Goal: Task Accomplishment & Management: Manage account settings

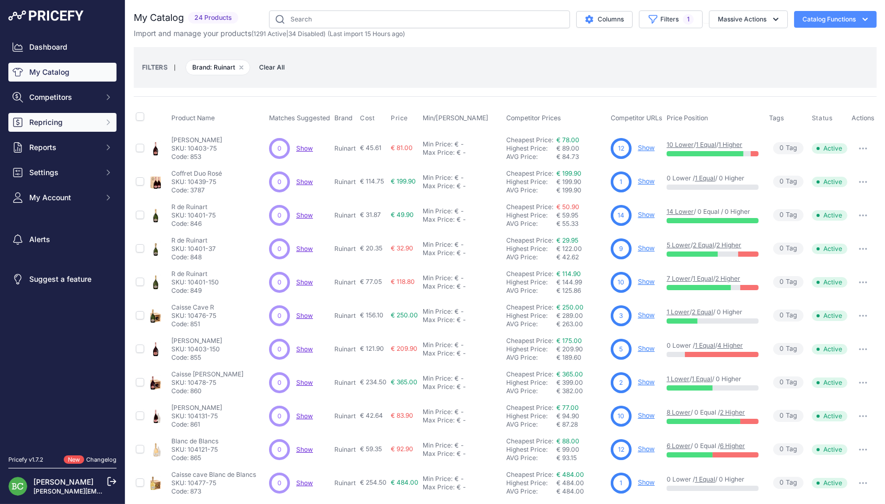
click at [85, 132] on button "Repricing" at bounding box center [62, 122] width 108 height 19
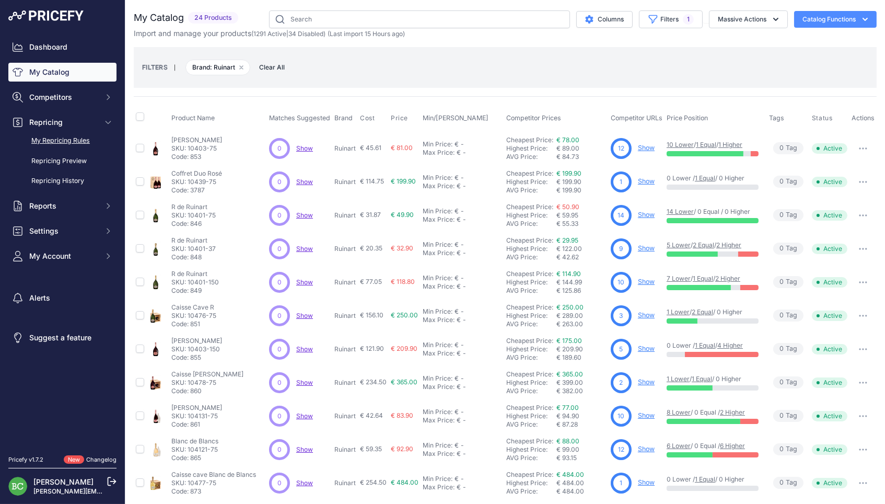
click at [80, 145] on link "My Repricing Rules" at bounding box center [62, 141] width 108 height 18
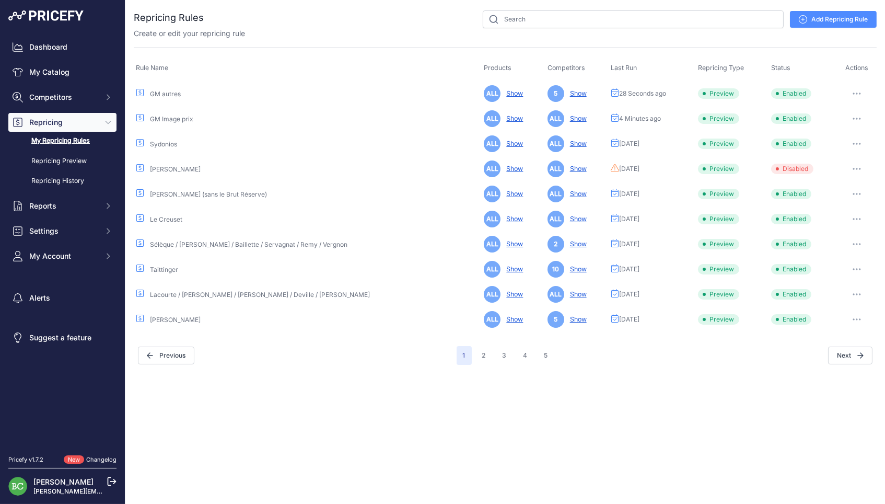
click at [857, 93] on icon "button" at bounding box center [857, 93] width 1 height 1
click at [827, 110] on link "Edit" at bounding box center [841, 115] width 67 height 17
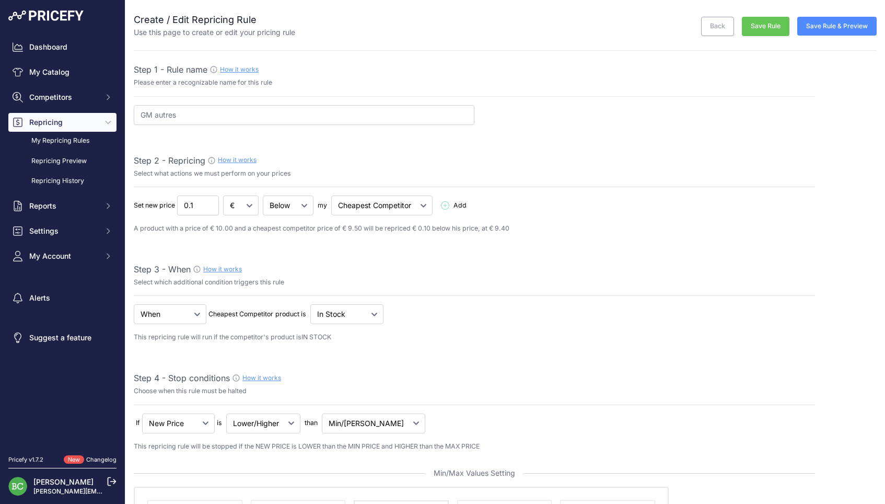
select select "percentage"
select select "7"
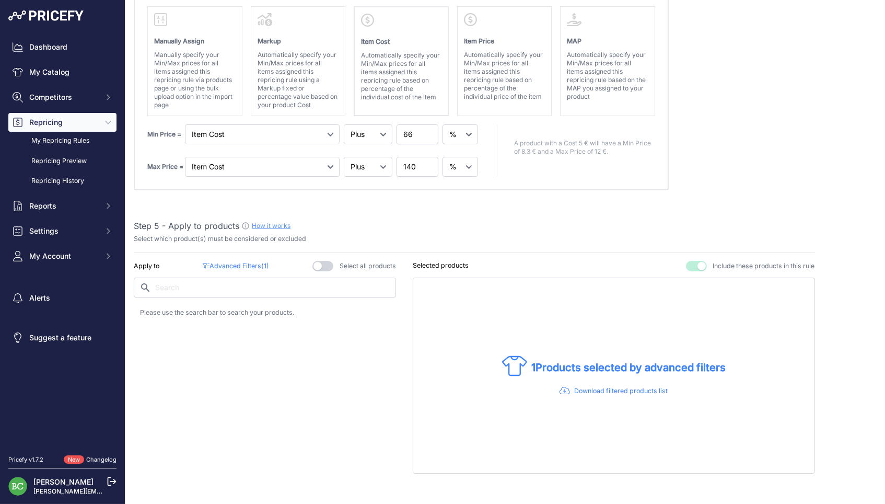
scroll to position [498, 0]
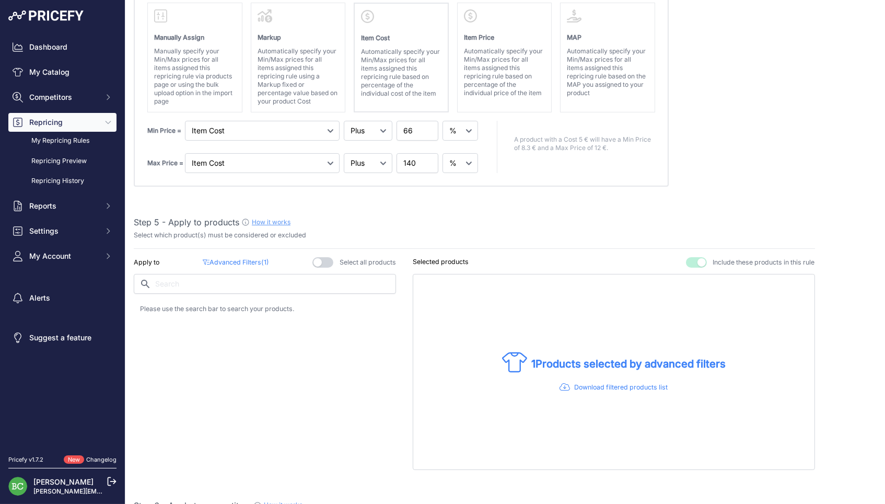
click at [245, 258] on p "Advanced Filters ( 1 )" at bounding box center [236, 263] width 66 height 10
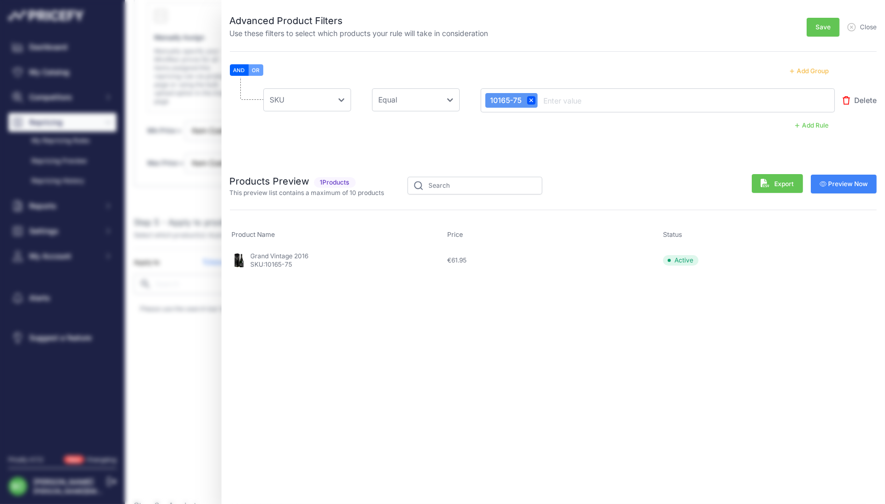
click at [610, 98] on input "text" at bounding box center [584, 100] width 84 height 13
click at [566, 101] on input "text" at bounding box center [584, 100] width 84 height 13
type input "4"
type input "10101-75"
click at [566, 98] on input "text" at bounding box center [583, 100] width 84 height 13
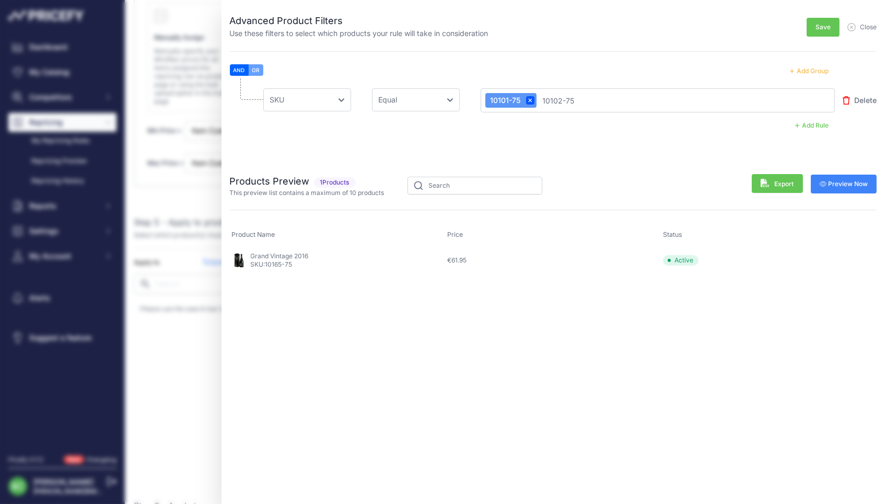
type input "10102-75"
click at [859, 182] on span "Preview Now" at bounding box center [844, 184] width 49 height 8
click at [819, 72] on button "Add Group" at bounding box center [809, 71] width 51 height 14
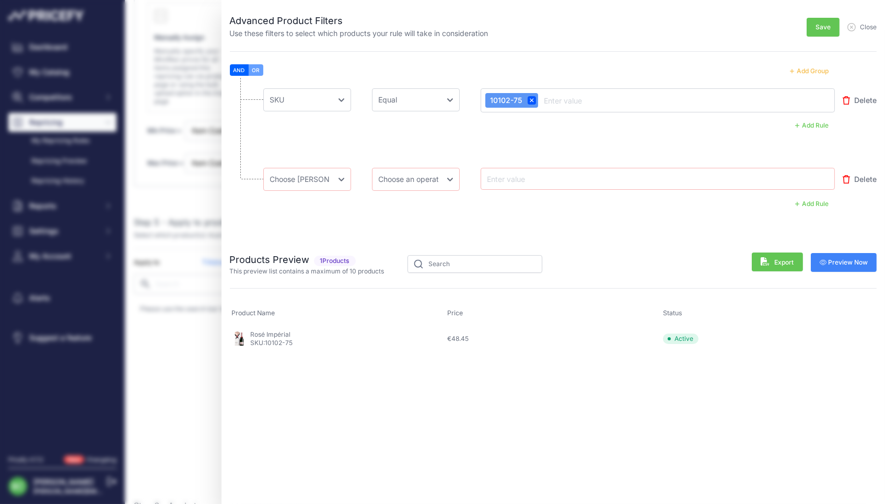
click at [259, 67] on button "OR" at bounding box center [256, 69] width 15 height 11
select select "mp.sku"
select select "equal"
click at [873, 100] on span "Delete" at bounding box center [865, 100] width 22 height 10
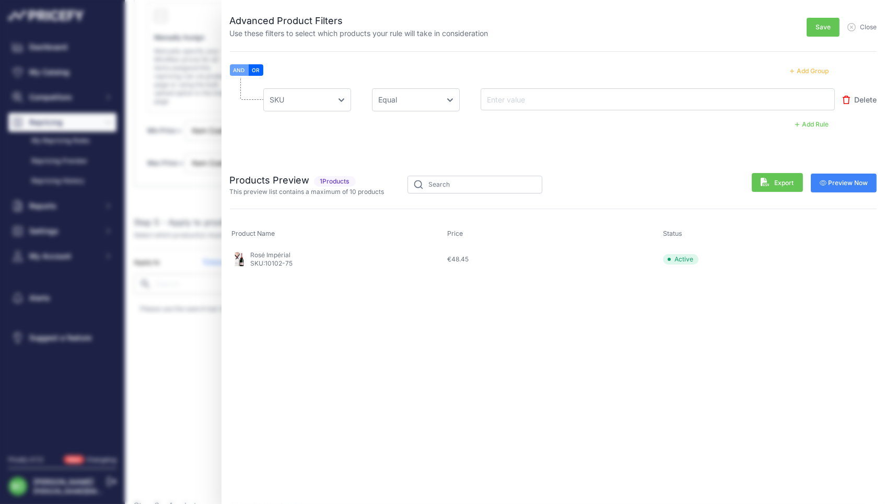
click at [820, 24] on span "Save" at bounding box center [823, 27] width 15 height 8
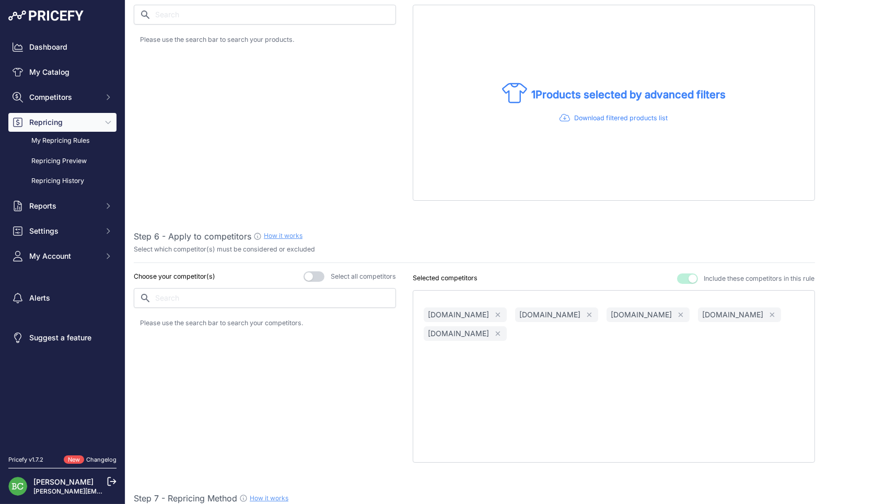
scroll to position [822, 0]
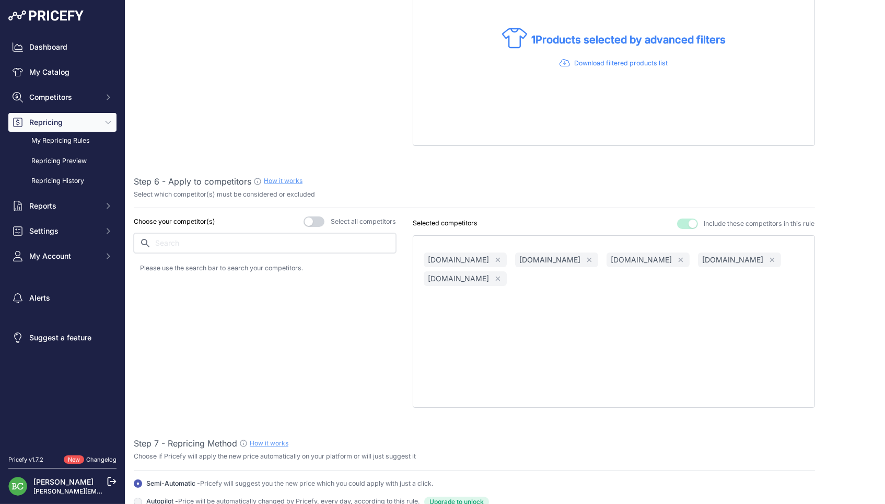
click at [339, 233] on input "text" at bounding box center [265, 243] width 262 height 20
click at [211, 265] on p "champmarket.com" at bounding box center [189, 270] width 61 height 10
drag, startPoint x: 217, startPoint y: 235, endPoint x: 108, endPoint y: 233, distance: 109.2
click at [108, 233] on div "Dashboard My Catalog Competitors Competitors Monitored URLs MAP infringements R…" at bounding box center [442, 252] width 885 height 504
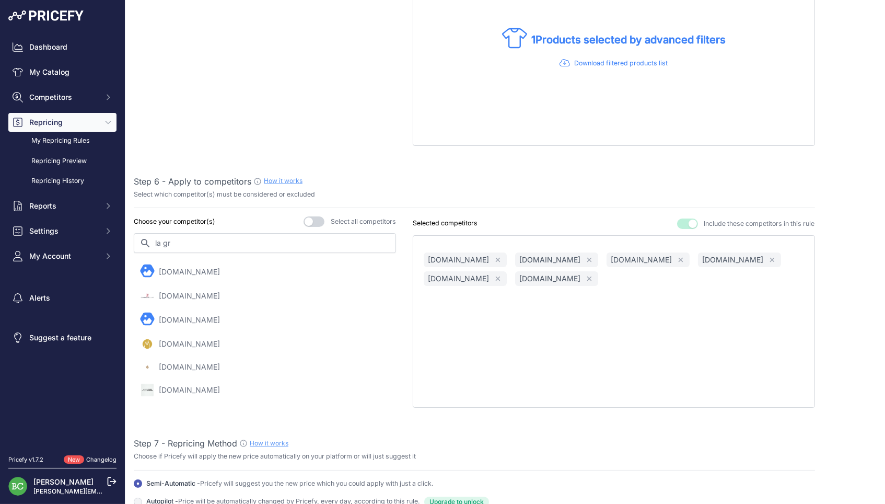
click at [220, 385] on p "lagrandeepicerie.com" at bounding box center [189, 390] width 61 height 10
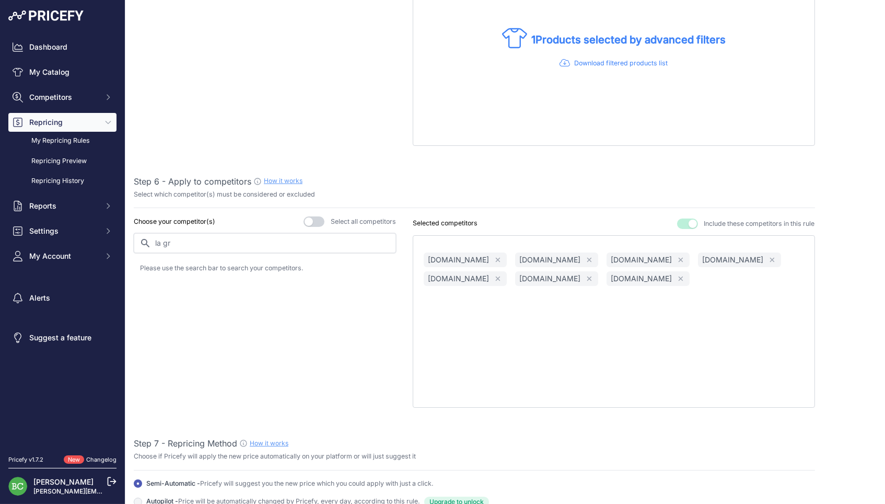
drag, startPoint x: 175, startPoint y: 234, endPoint x: 146, endPoint y: 234, distance: 28.7
click at [146, 234] on input "la gr" at bounding box center [265, 243] width 262 height 20
type input "nicolas"
click at [186, 265] on p "nicolas.com" at bounding box center [189, 270] width 61 height 10
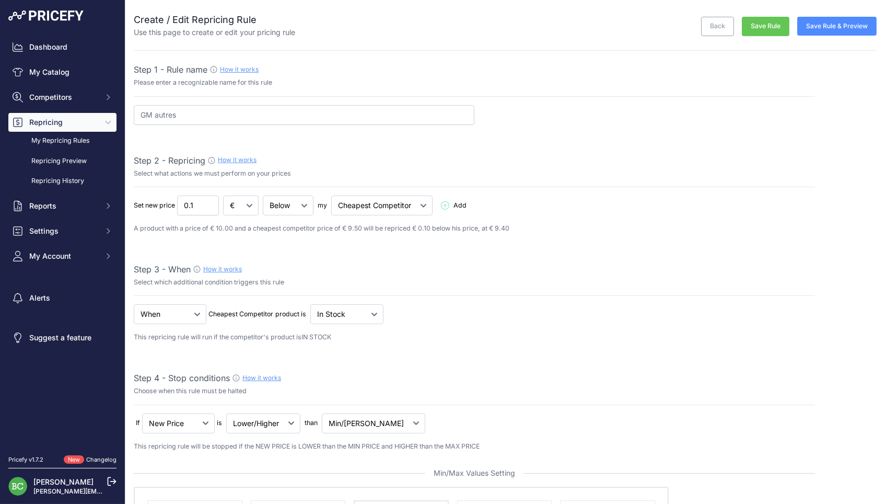
scroll to position [0, 0]
click at [766, 27] on button "Save Rule" at bounding box center [766, 26] width 48 height 19
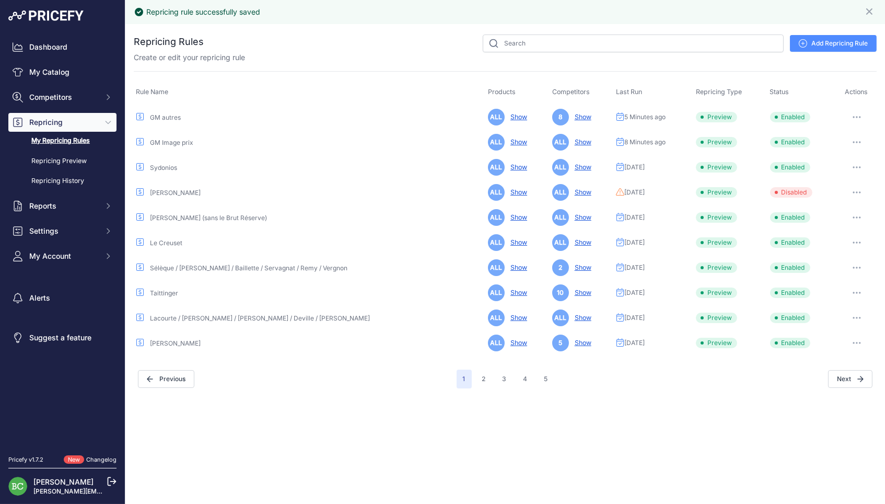
click at [853, 141] on icon "button" at bounding box center [857, 142] width 8 height 2
click at [827, 158] on link "Edit" at bounding box center [841, 164] width 67 height 17
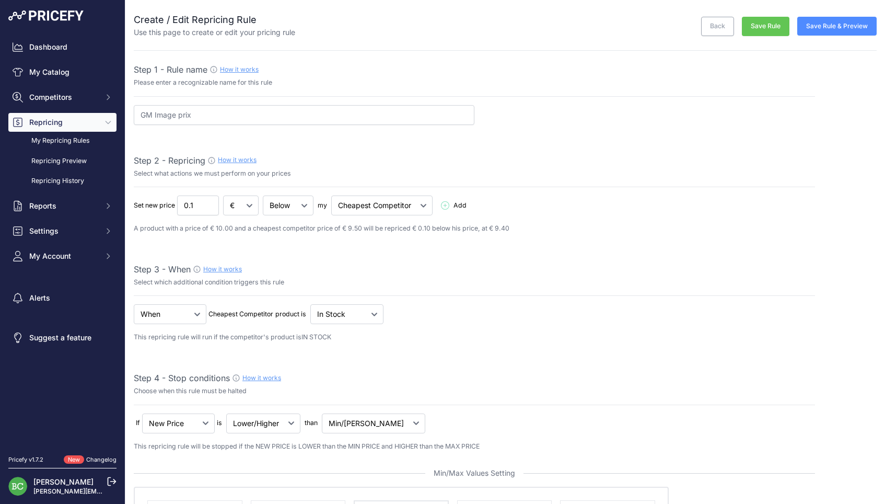
select select "percentage"
select select "7"
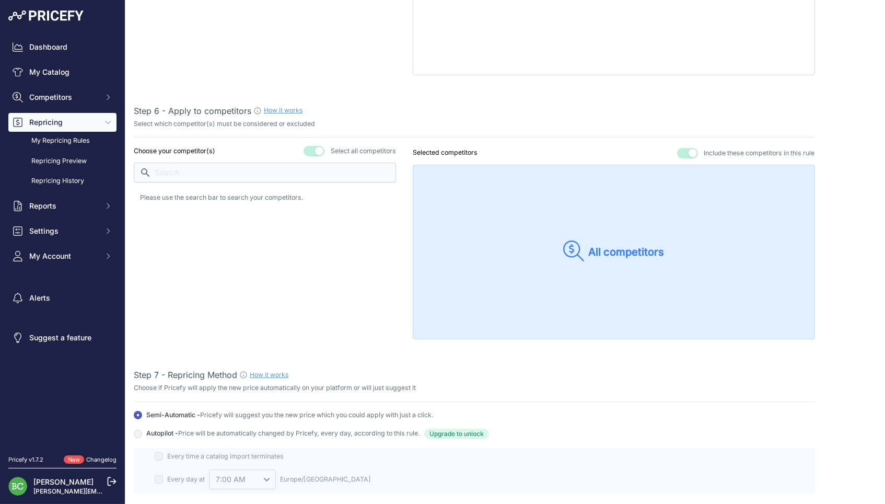
scroll to position [904, 0]
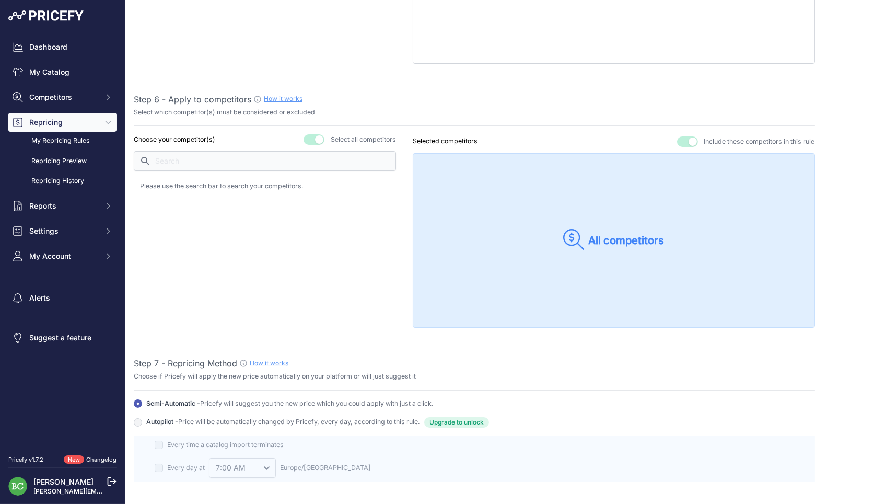
click at [685, 136] on button "button" at bounding box center [687, 141] width 21 height 10
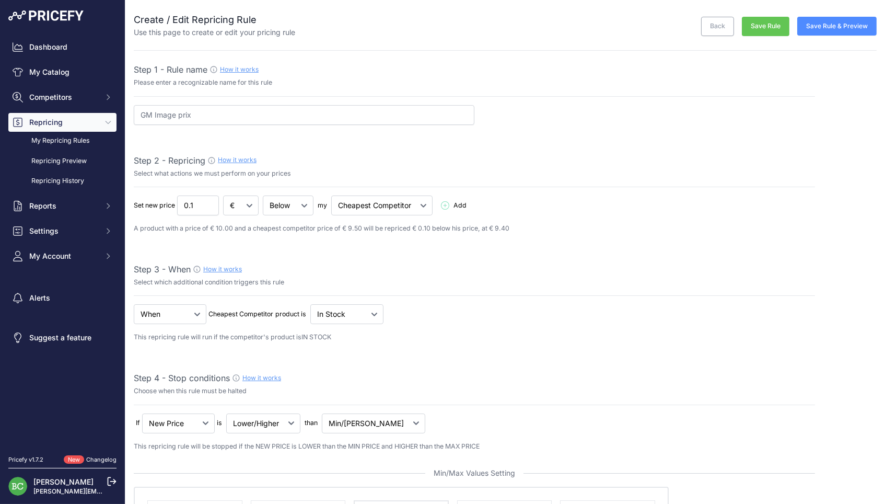
scroll to position [0, 0]
click at [56, 48] on link "Dashboard" at bounding box center [62, 47] width 108 height 19
